Goal: Task Accomplishment & Management: Manage account settings

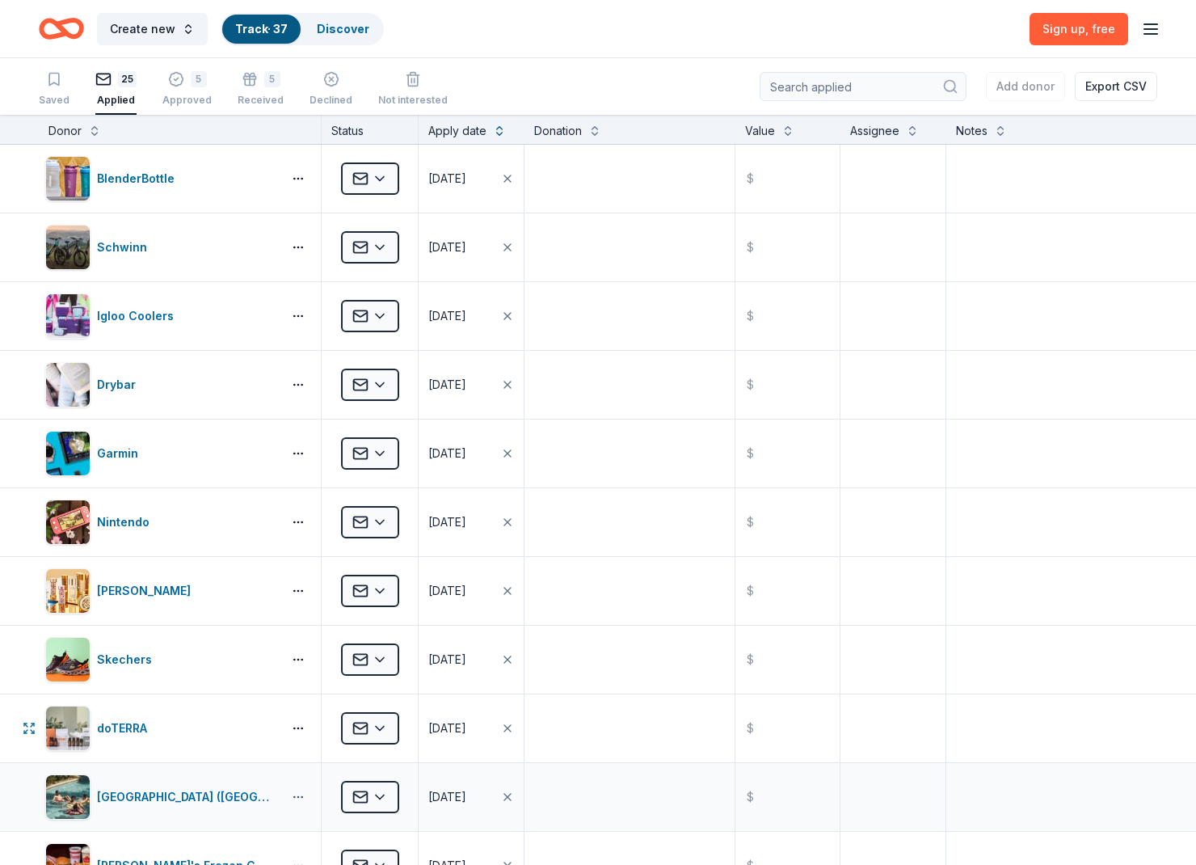
scroll to position [574, 0]
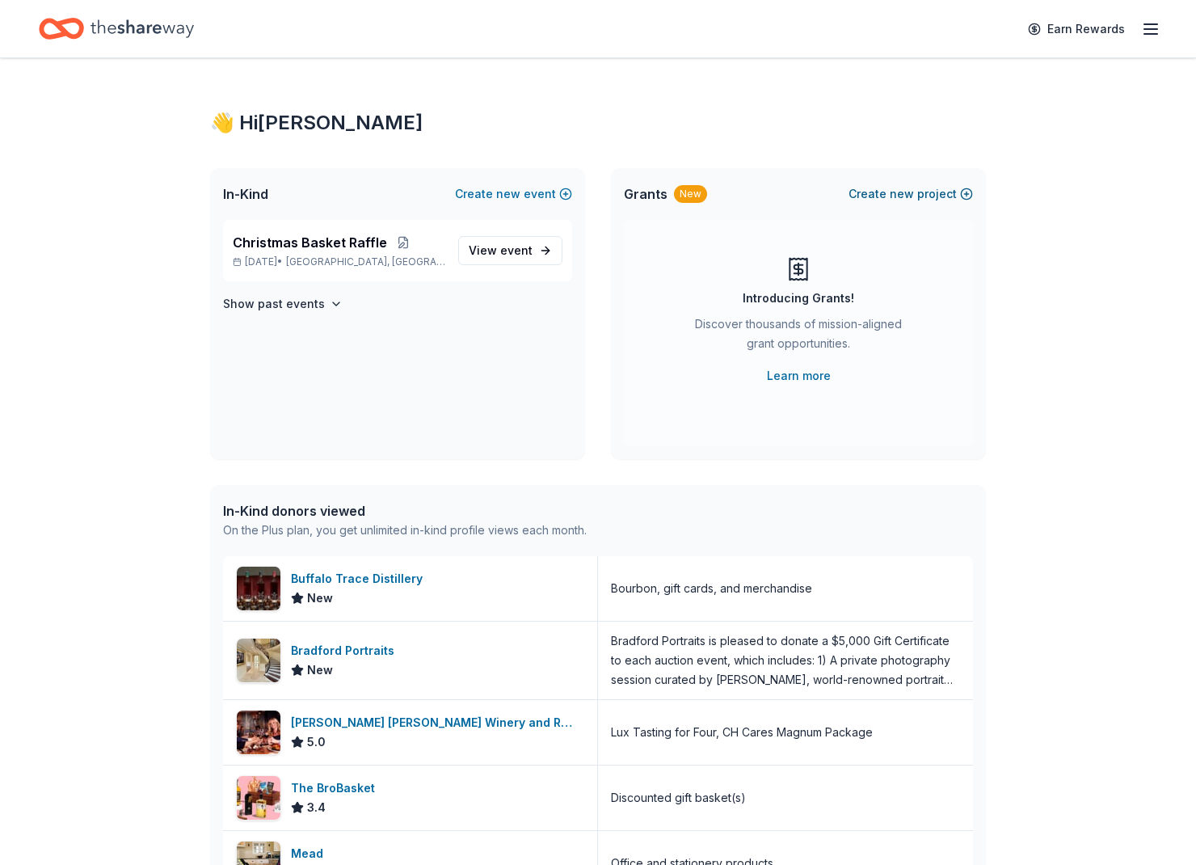
click at [900, 193] on span "new" at bounding box center [902, 193] width 24 height 19
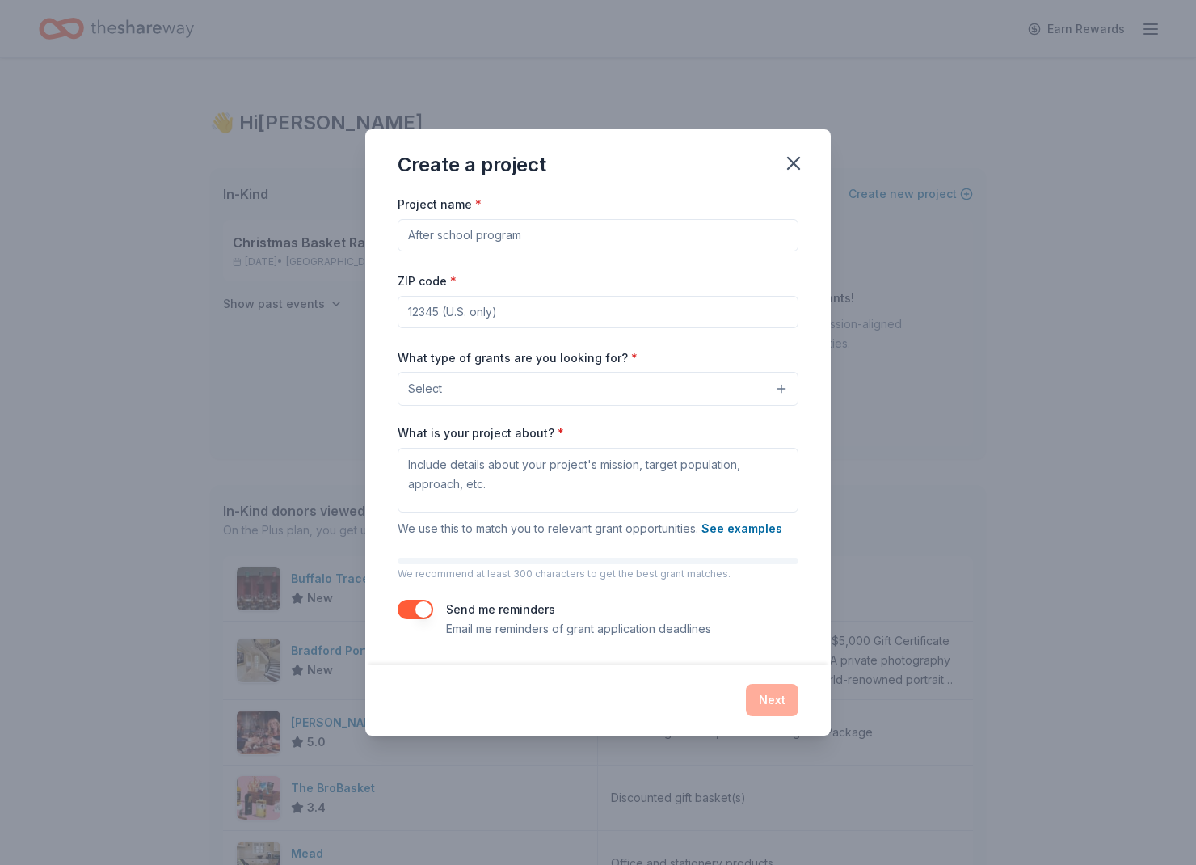
click at [815, 162] on div "Create a project" at bounding box center [597, 161] width 465 height 65
click at [805, 165] on button "button" at bounding box center [794, 163] width 36 height 36
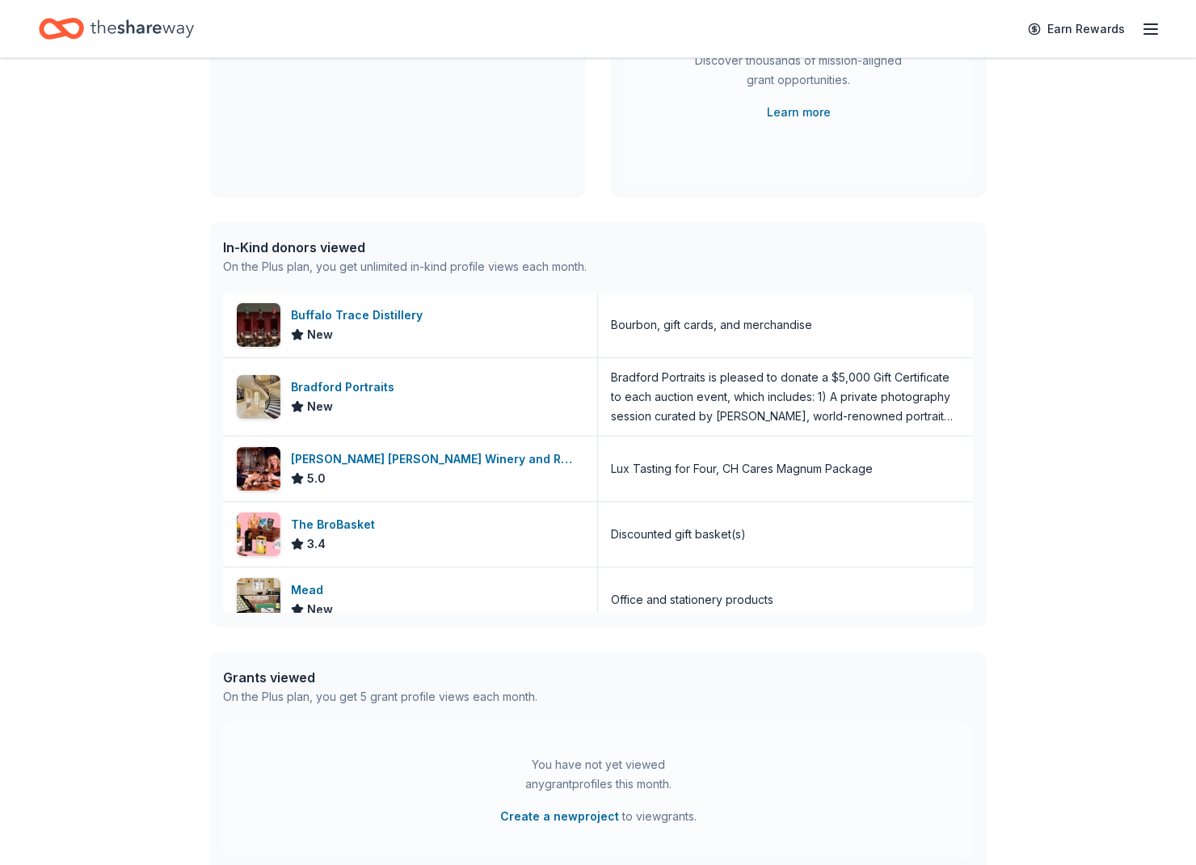
scroll to position [293, 0]
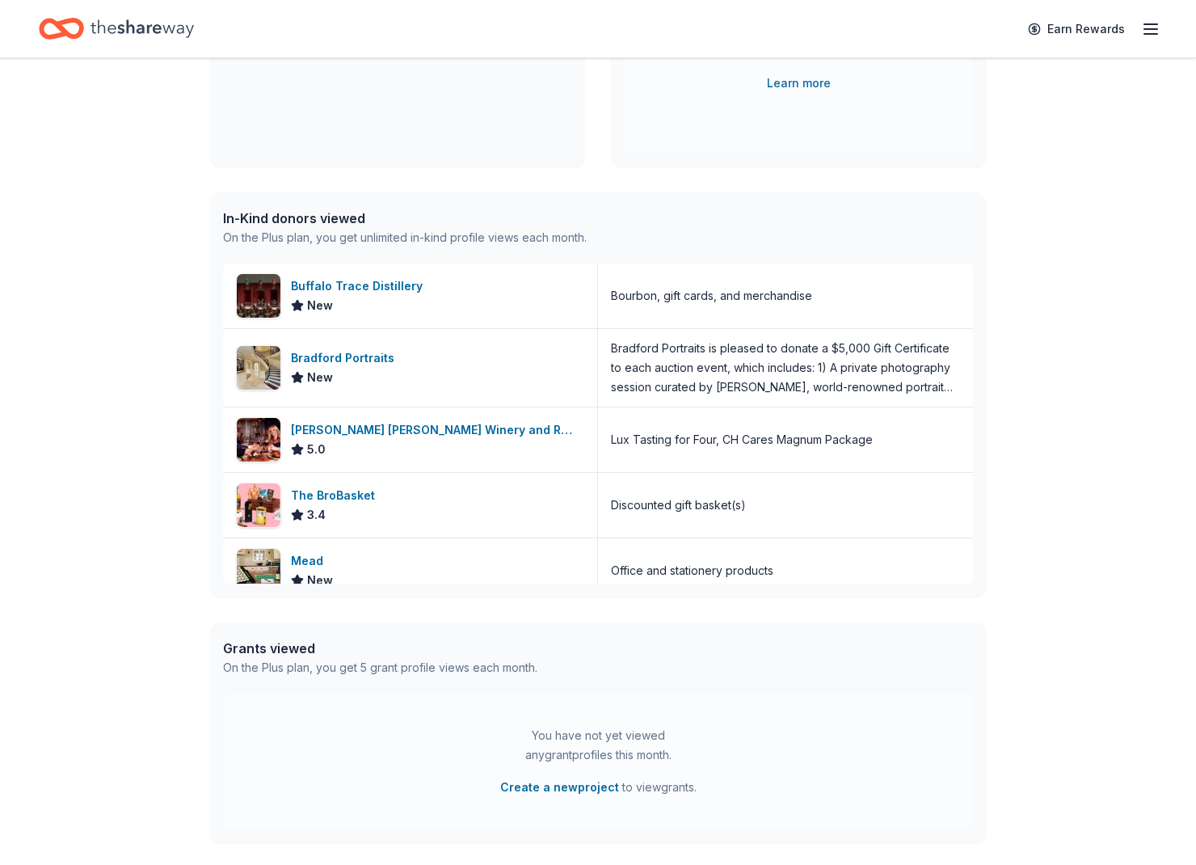
click at [69, 36] on icon "Home" at bounding box center [69, 28] width 25 height 16
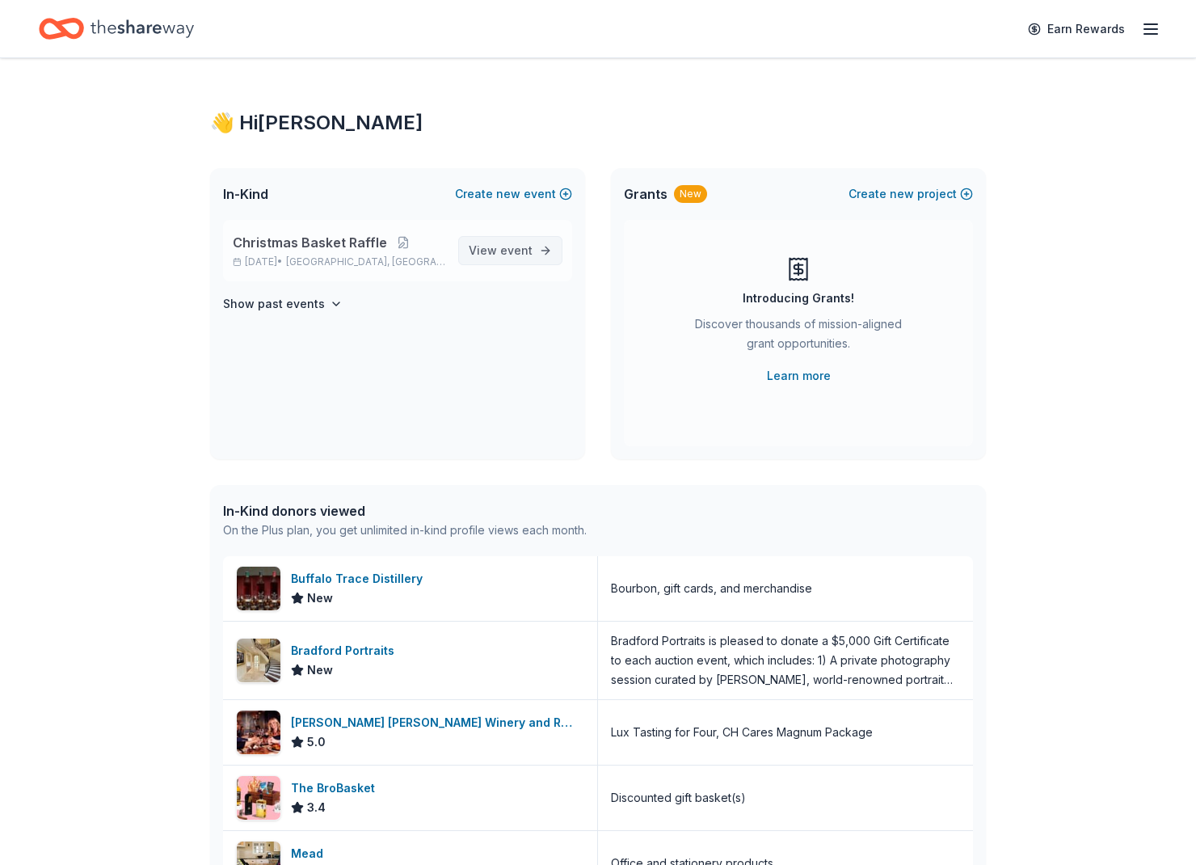
click at [541, 247] on link "View event" at bounding box center [510, 250] width 104 height 29
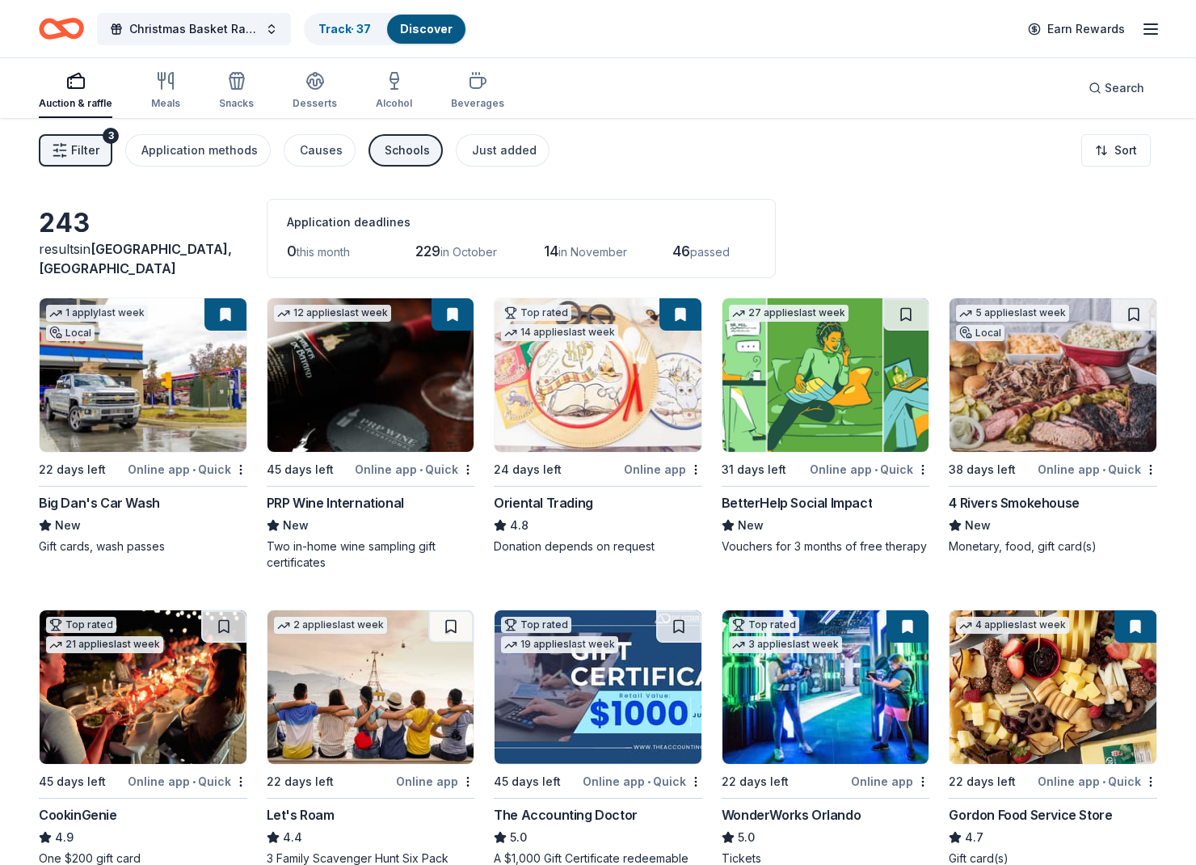
click at [80, 159] on span "Filter" at bounding box center [85, 150] width 28 height 19
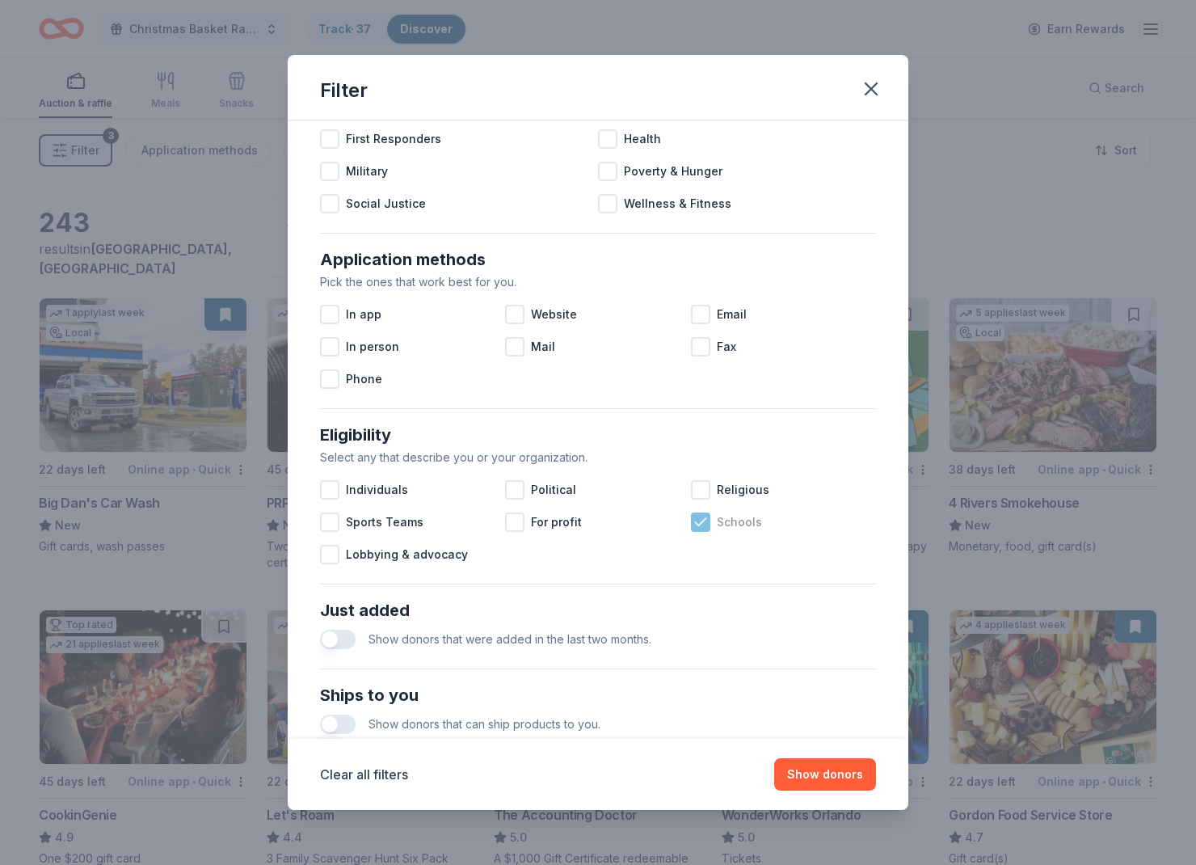
scroll to position [177, 0]
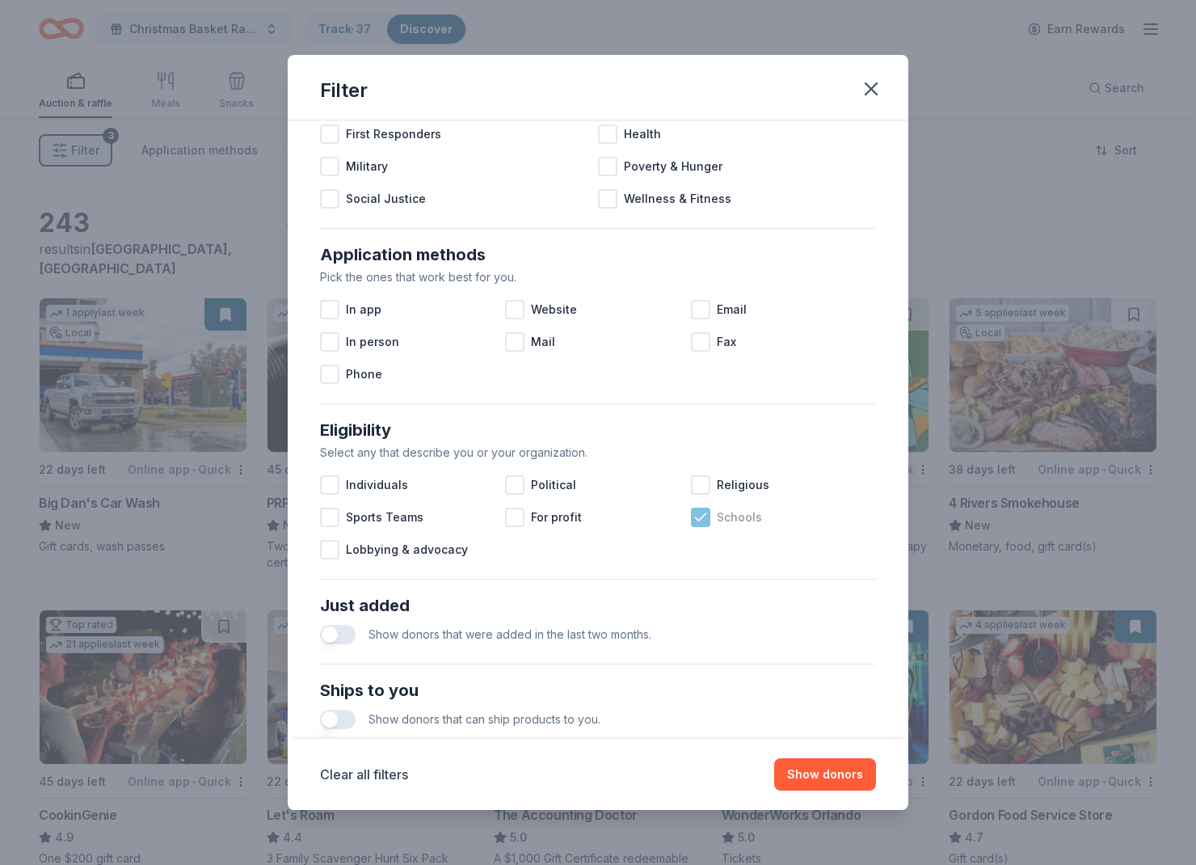
click at [700, 512] on icon at bounding box center [701, 517] width 16 height 16
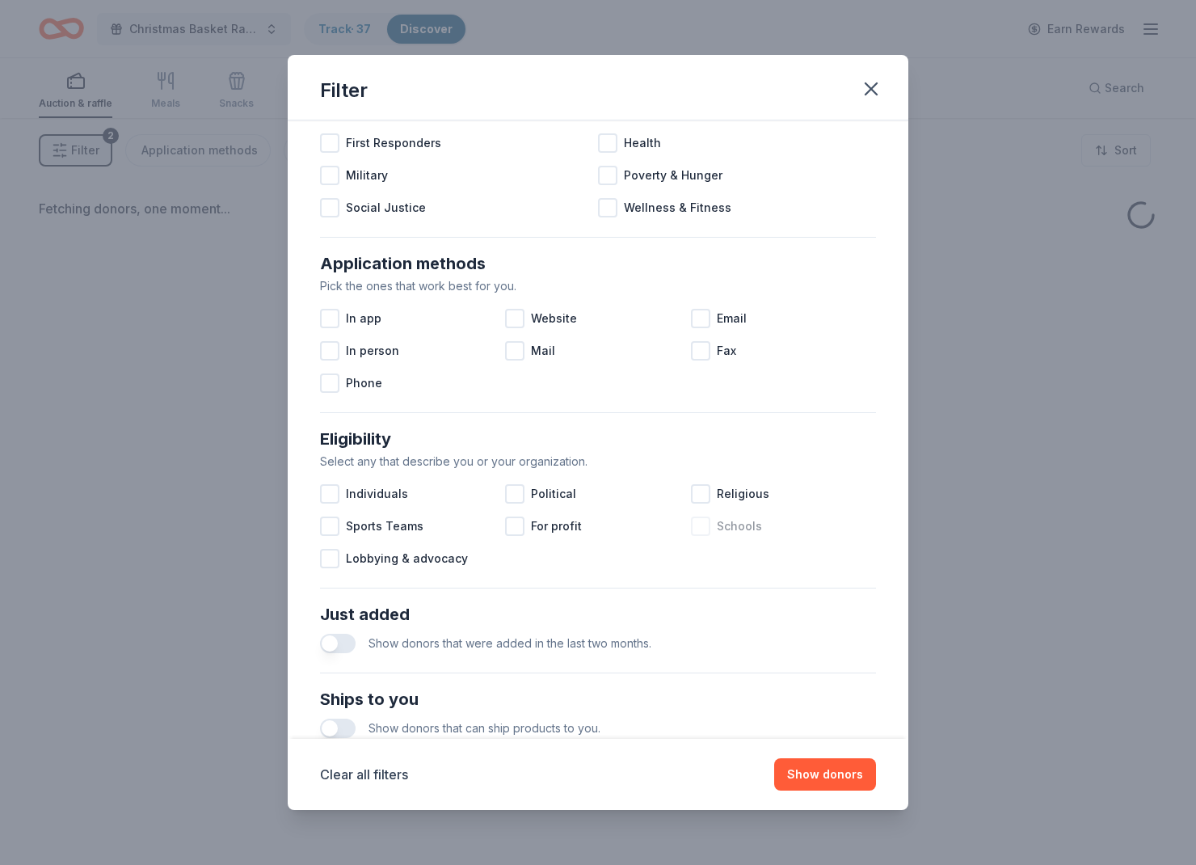
scroll to position [155, 0]
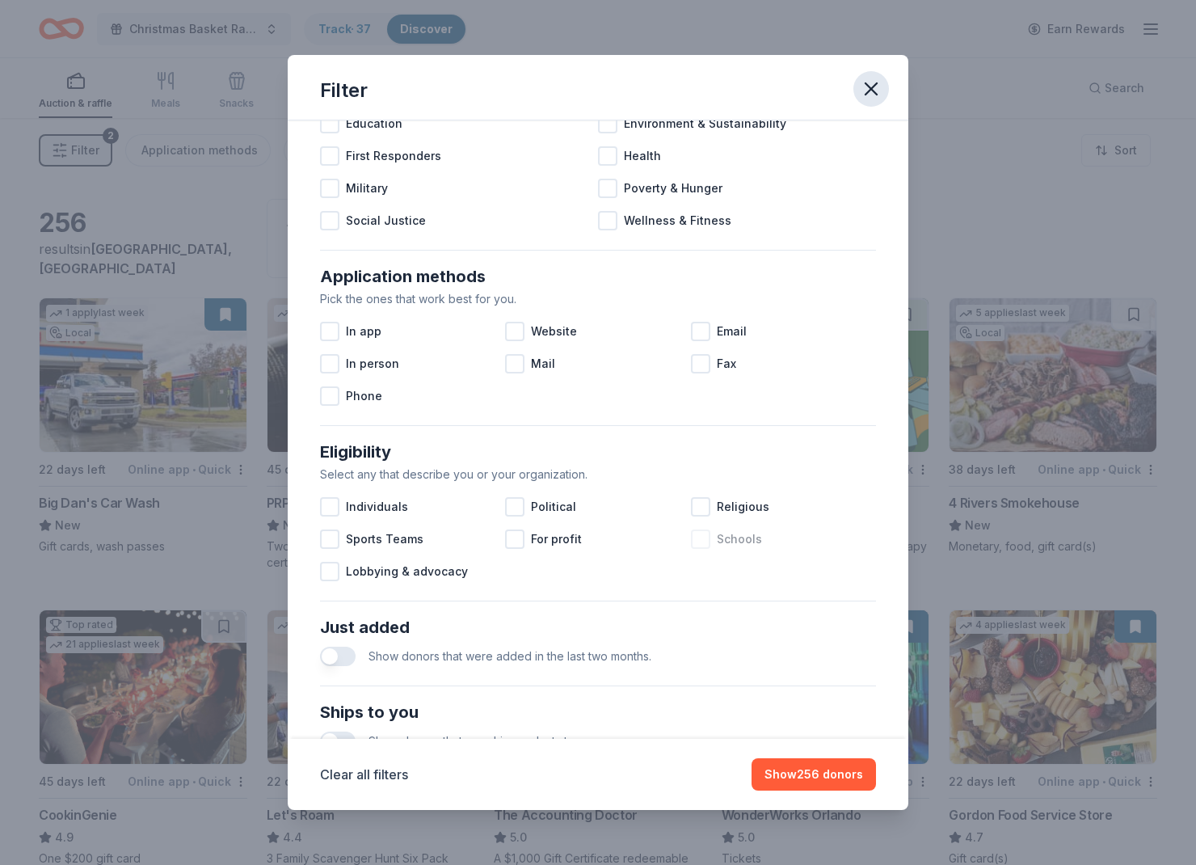
click at [878, 77] on button "button" at bounding box center [871, 89] width 36 height 36
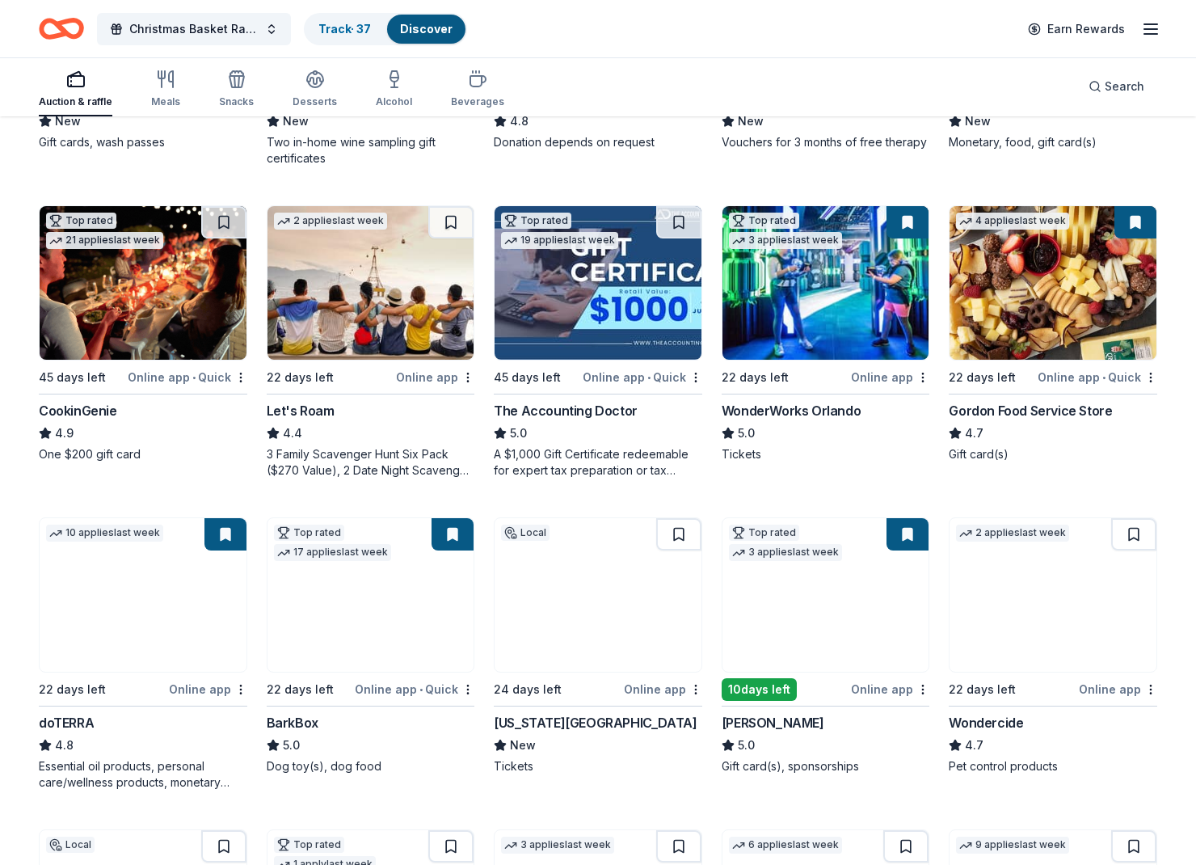
scroll to position [416, 0]
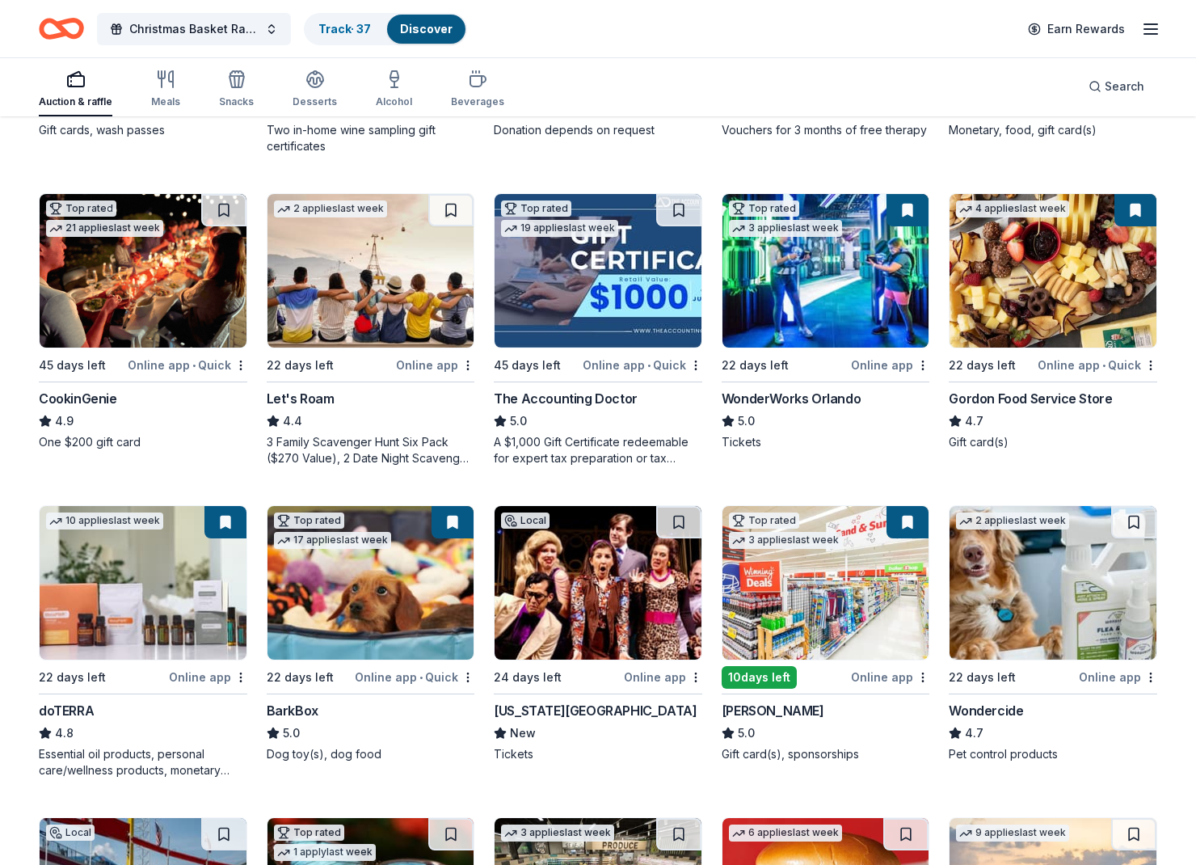
click at [324, 48] on div "Christmas Basket Raffle Track · 37 Discover Earn Rewards" at bounding box center [598, 28] width 1196 height 57
click at [340, 22] on link "Track · 37" at bounding box center [344, 29] width 53 height 14
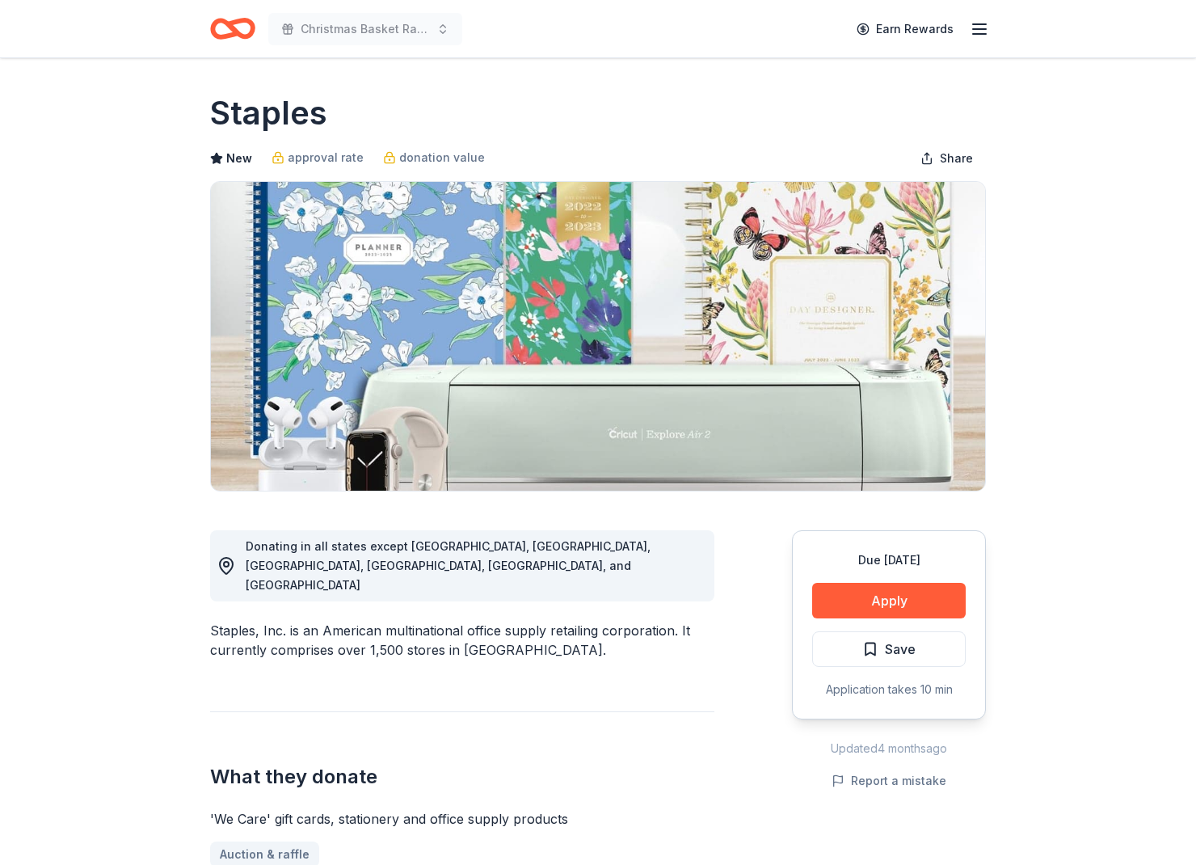
click at [235, 11] on icon "Home" at bounding box center [232, 29] width 45 height 38
click at [888, 621] on div "Due in 22 days Apply Save Application takes 10 min" at bounding box center [889, 624] width 194 height 189
click at [885, 601] on button "Apply" at bounding box center [889, 601] width 154 height 36
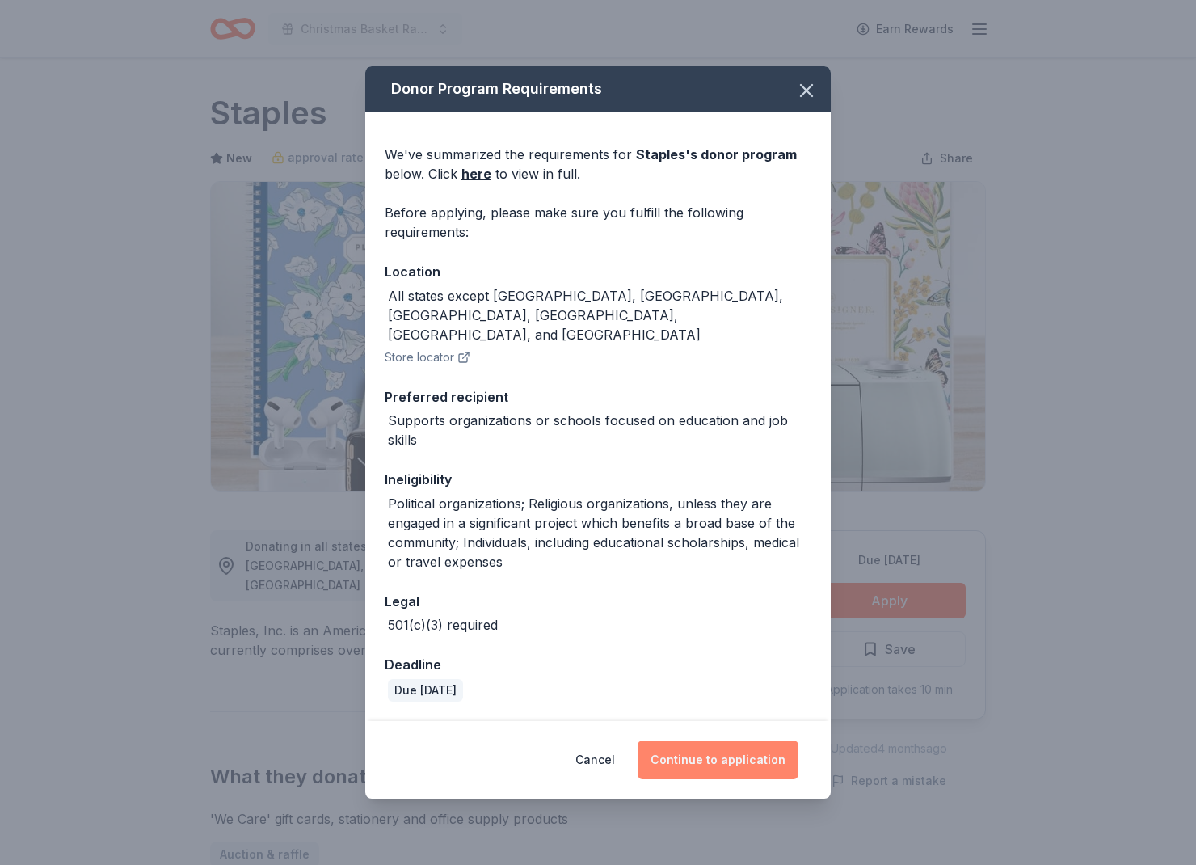
click at [752, 745] on button "Continue to application" at bounding box center [718, 759] width 161 height 39
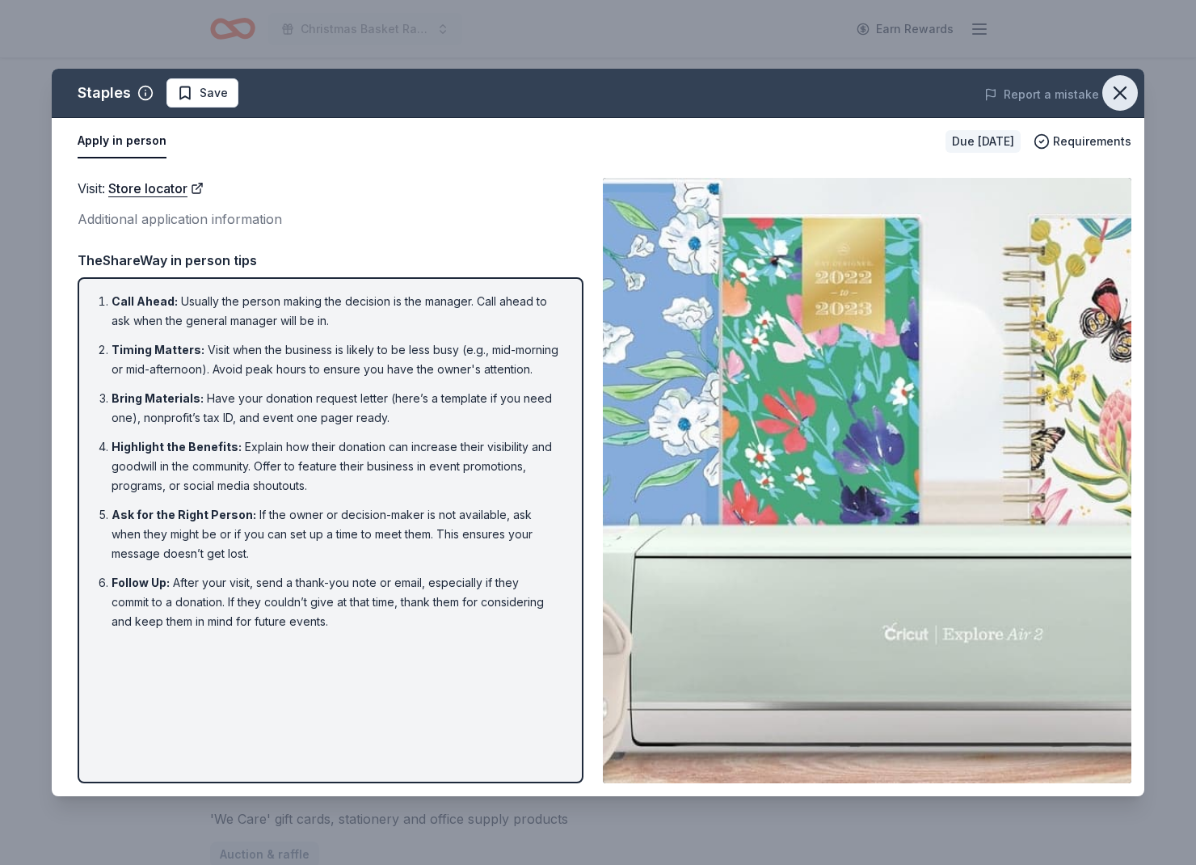
click at [1128, 96] on icon "button" at bounding box center [1120, 93] width 23 height 23
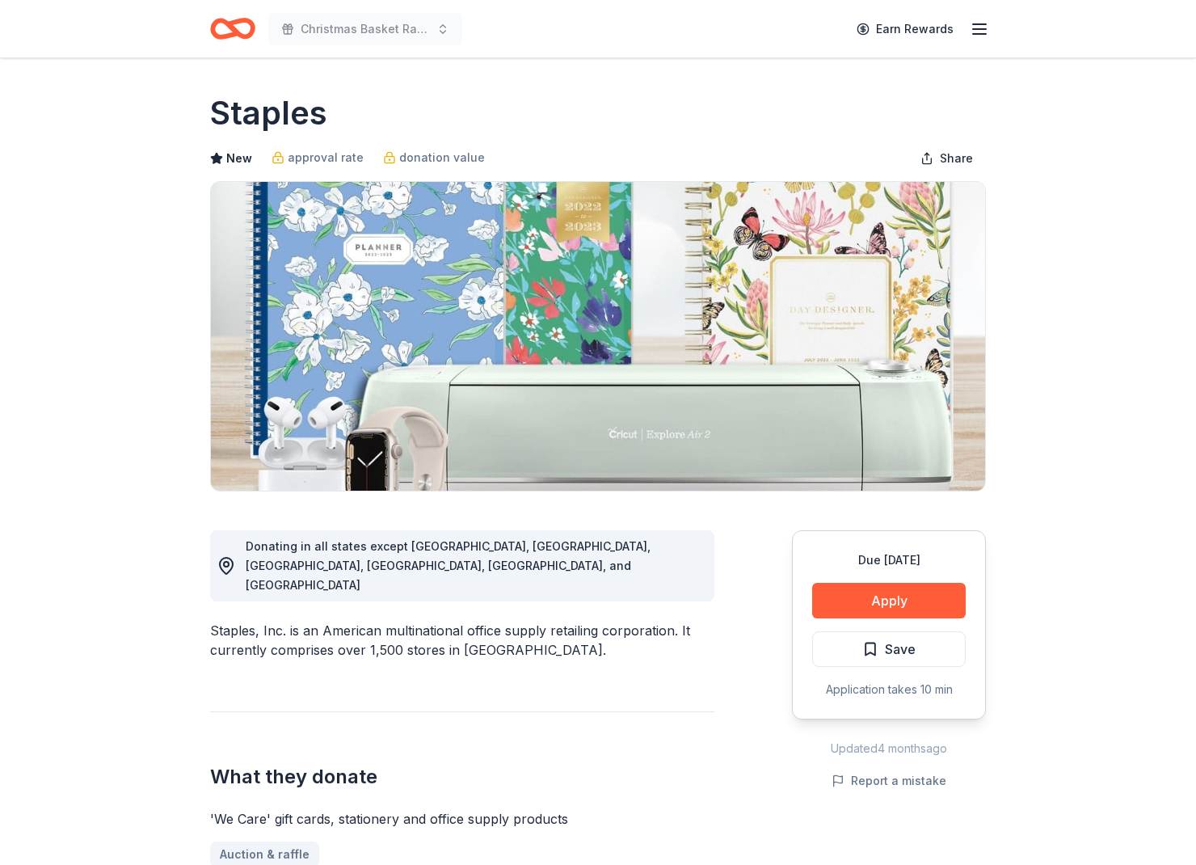
click at [256, 37] on div "Christmas Basket Raffle" at bounding box center [336, 29] width 252 height 38
click at [223, 29] on icon "Home" at bounding box center [232, 29] width 45 height 38
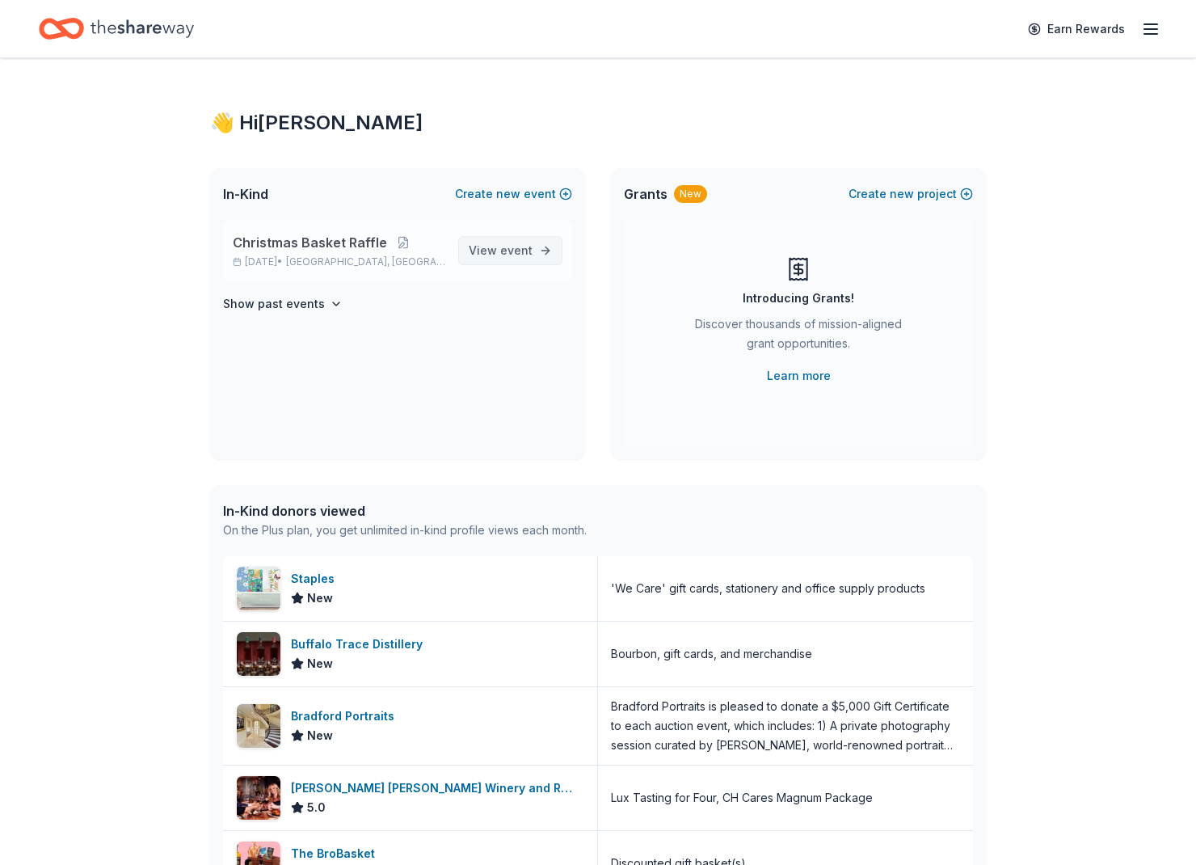
click at [520, 239] on link "View event" at bounding box center [510, 250] width 104 height 29
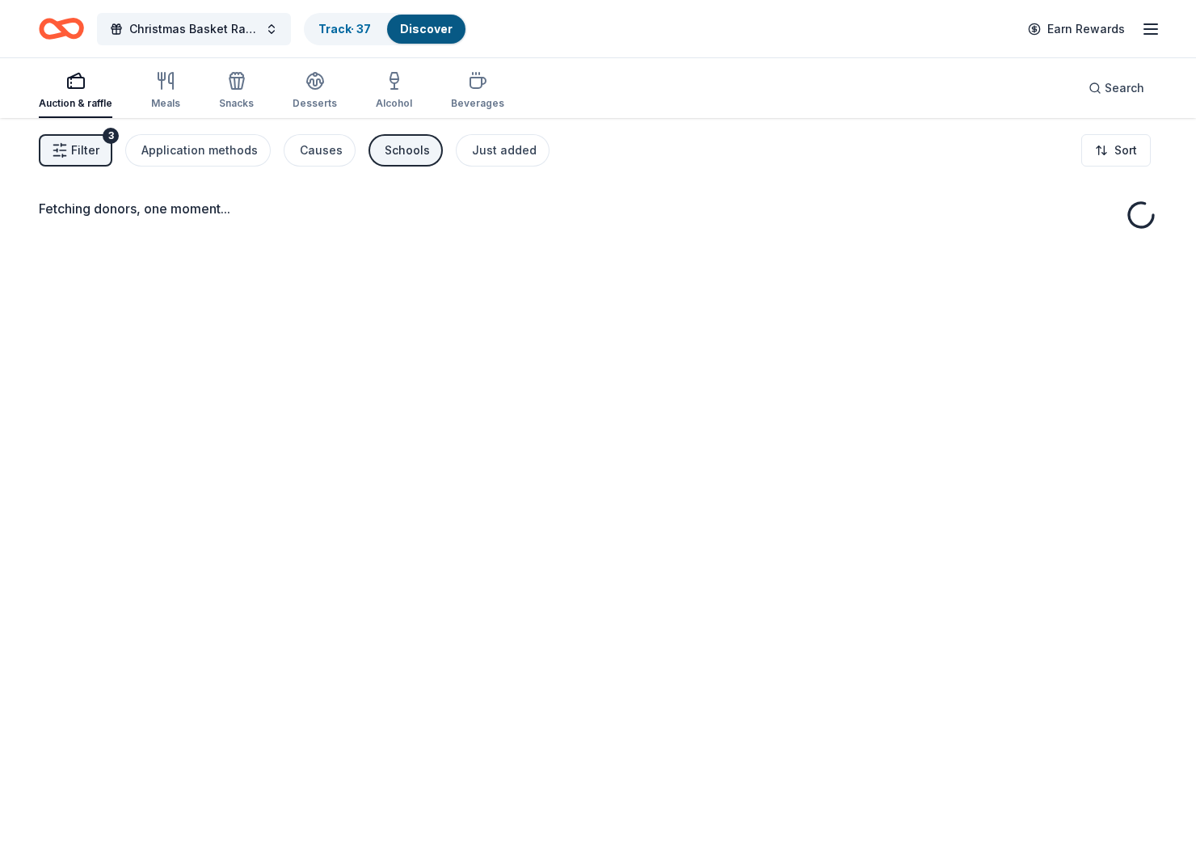
scroll to position [1, 0]
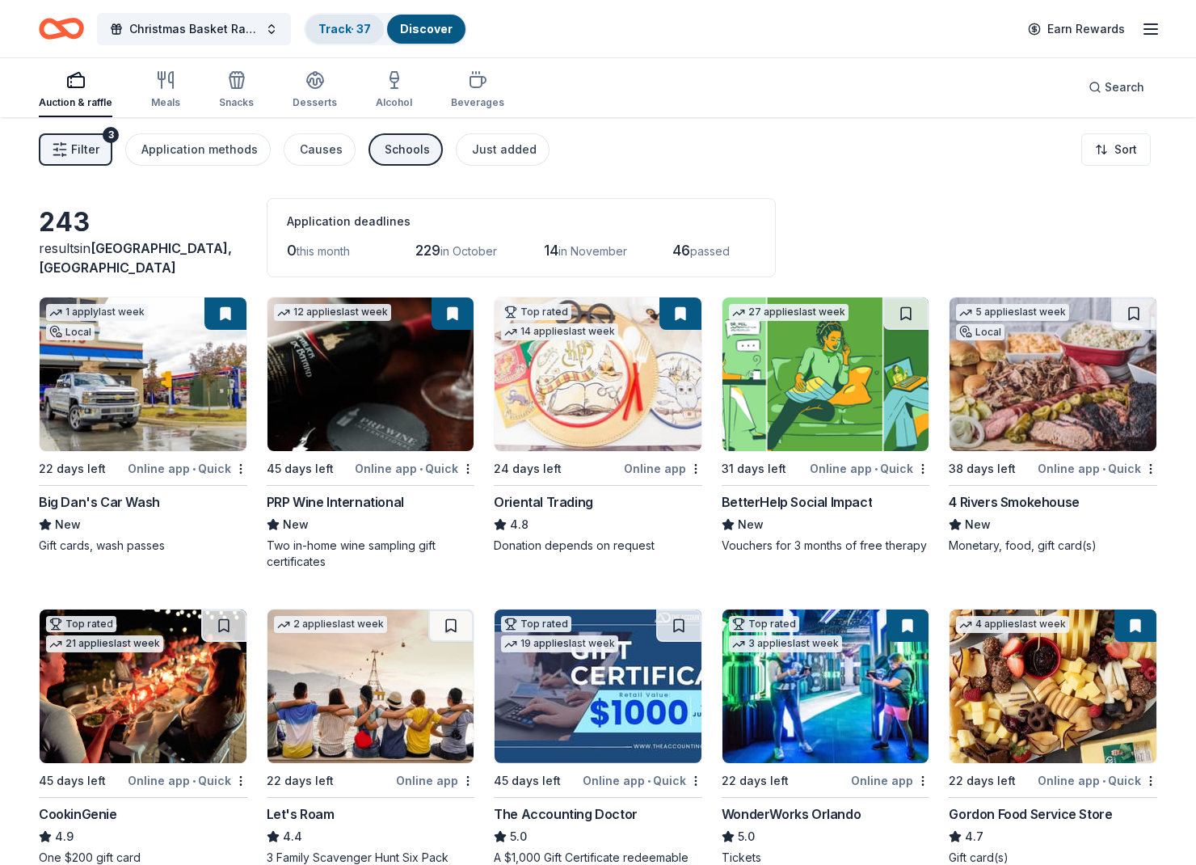
click at [375, 26] on div "Track · 37" at bounding box center [344, 29] width 78 height 29
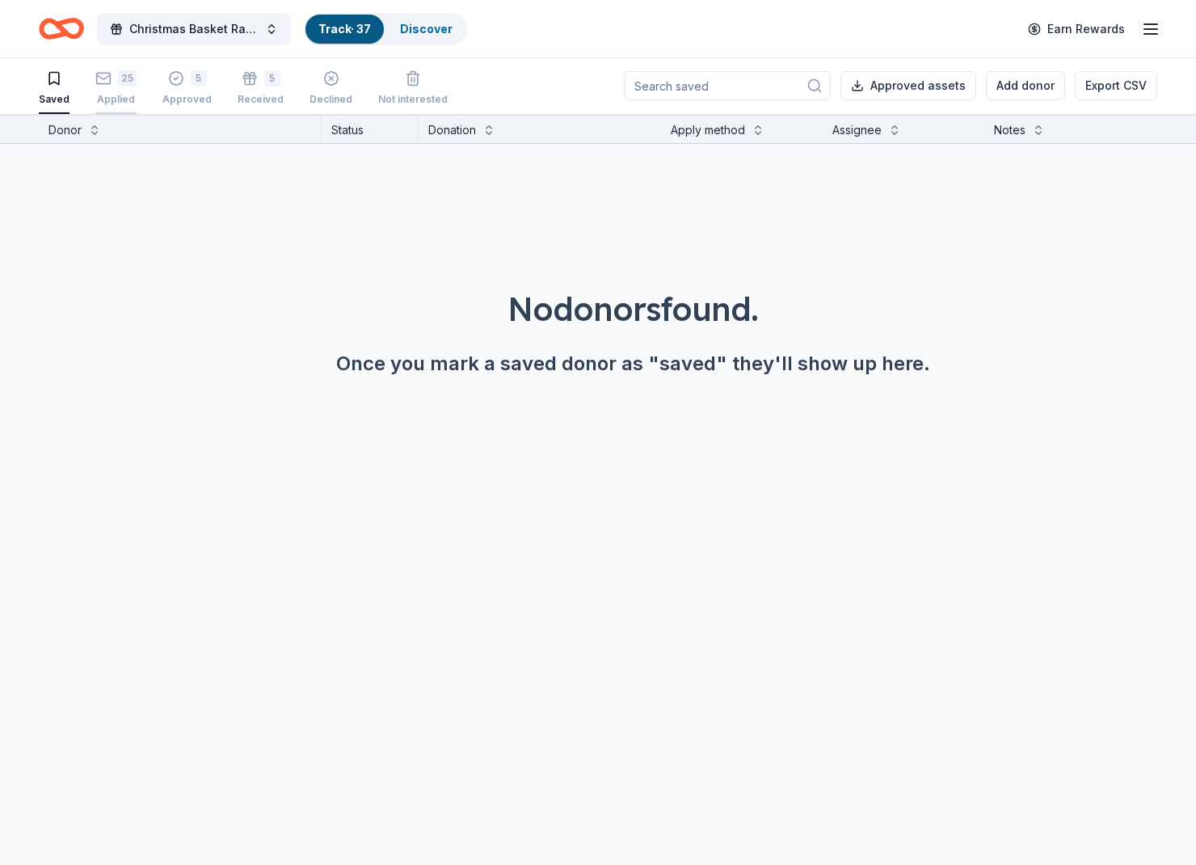
click at [120, 91] on div "25 Applied" at bounding box center [115, 88] width 41 height 36
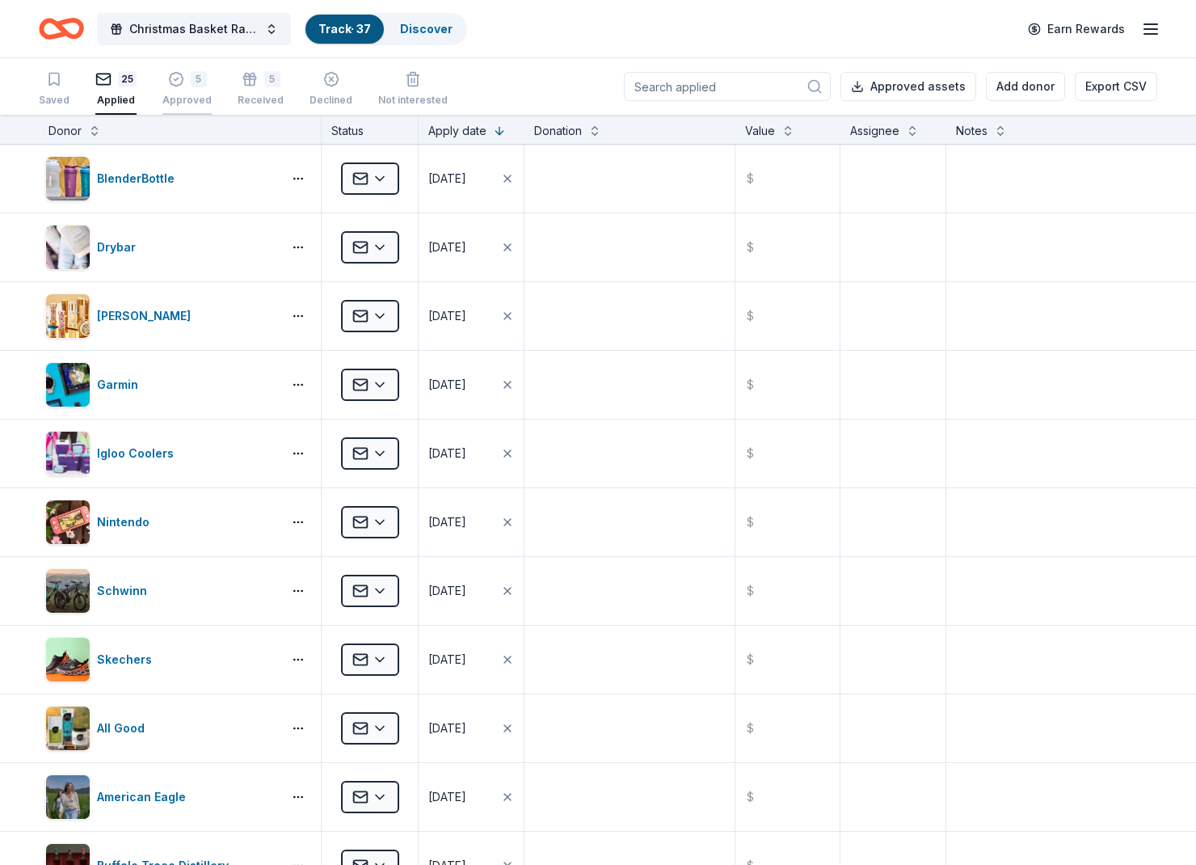
click at [175, 98] on div "Approved" at bounding box center [186, 100] width 49 height 13
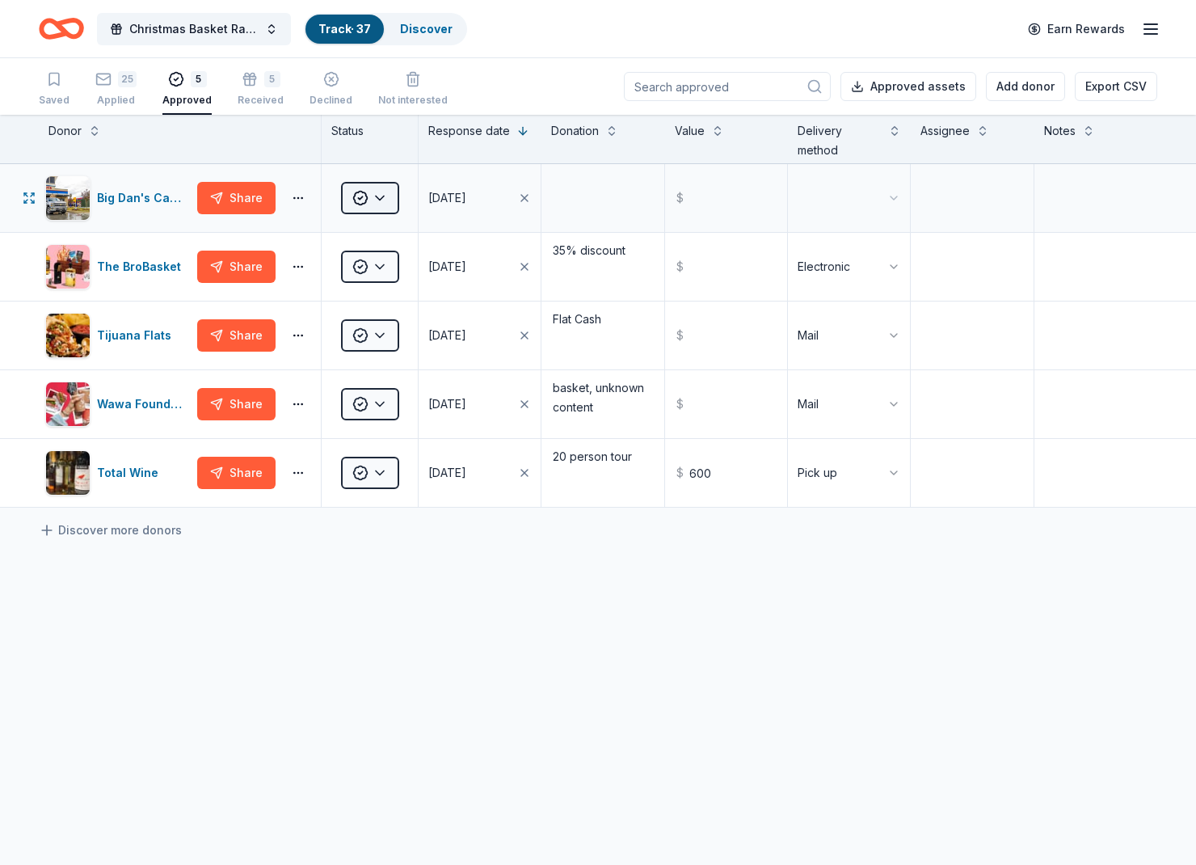
click at [378, 184] on html "10% Christmas Basket Raffle Track · 37 Discover Earn Rewards Saved 25 Applied 5…" at bounding box center [598, 432] width 1196 height 865
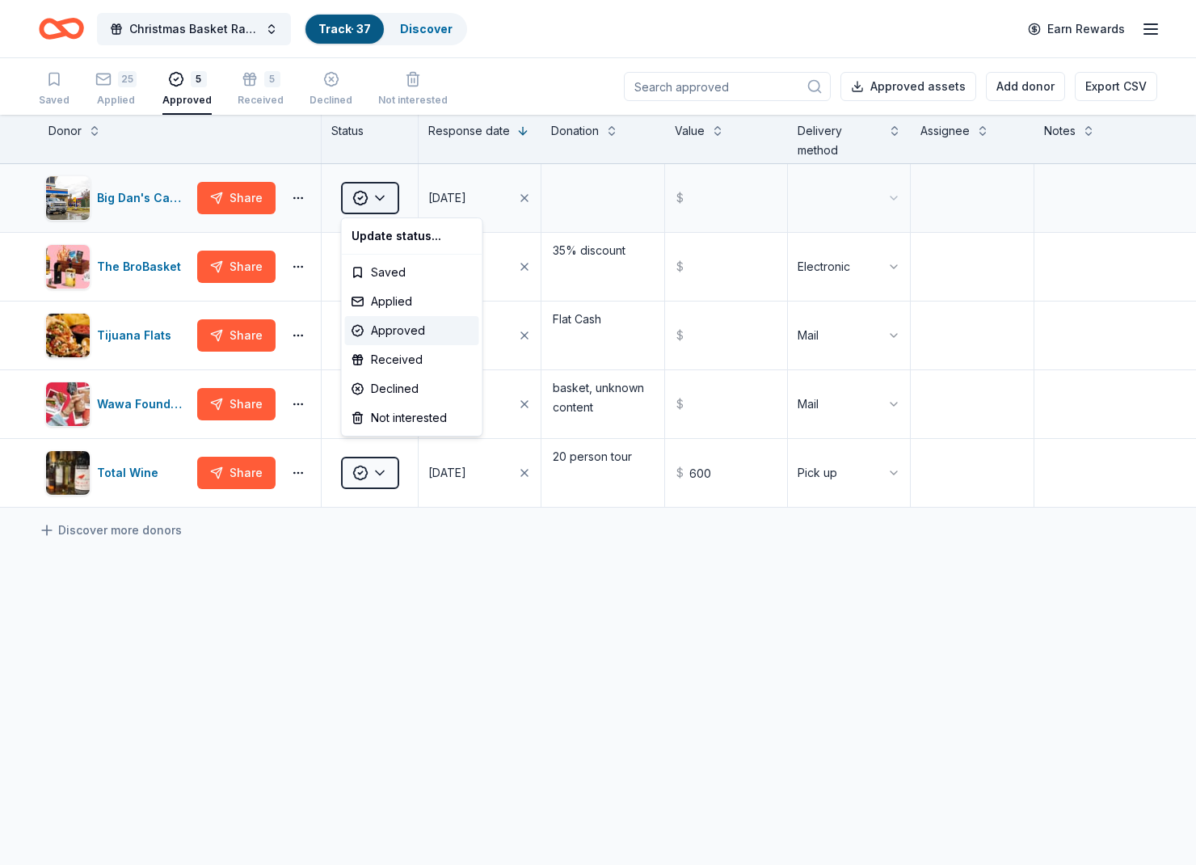
click at [378, 184] on html "10% Christmas Basket Raffle Track · 37 Discover Earn Rewards Saved 25 Applied 5…" at bounding box center [598, 432] width 1196 height 865
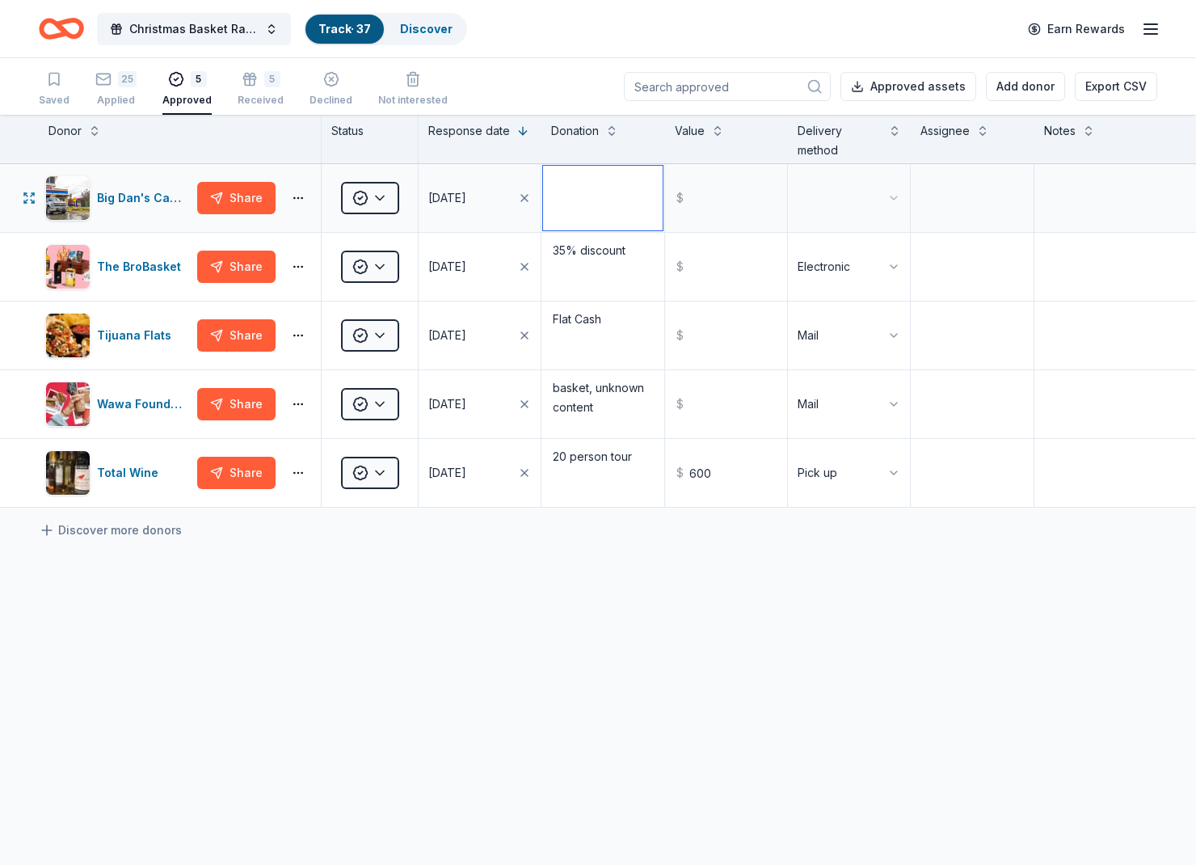
click at [577, 203] on textarea at bounding box center [602, 198] width 119 height 65
click at [703, 201] on input "text" at bounding box center [726, 198] width 119 height 65
type input "4"
type input "300.00"
click at [569, 206] on textarea at bounding box center [602, 198] width 119 height 65
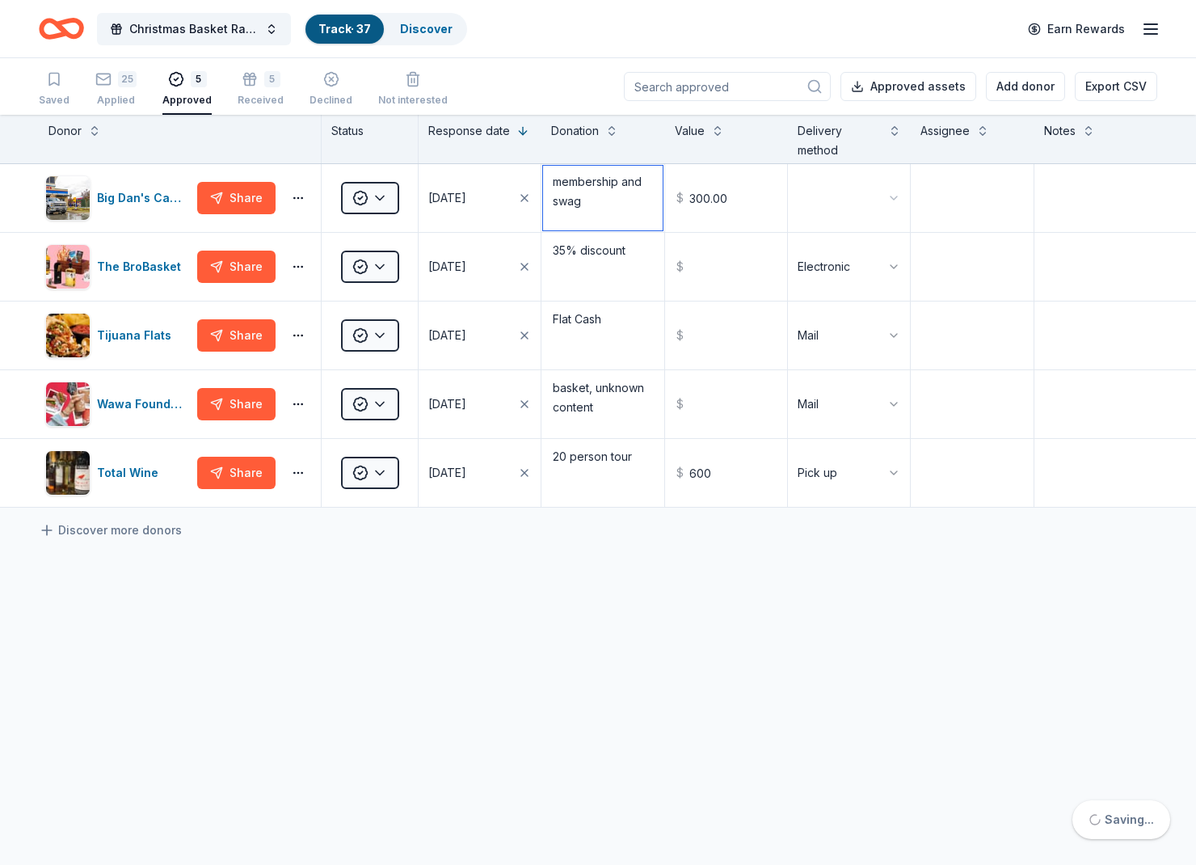
type textarea "membership and swag"
click at [682, 739] on div "Big Dan's Car Wash Share Approved 09/26/2025 membership and swag $ 300.00 The B…" at bounding box center [598, 487] width 1196 height 647
click at [138, 75] on div "Saved 25 Applied 5 Approved 5 Received Declined Not interested" at bounding box center [243, 90] width 409 height 50
click at [118, 82] on div "25" at bounding box center [127, 79] width 19 height 16
